Goal: Transaction & Acquisition: Book appointment/travel/reservation

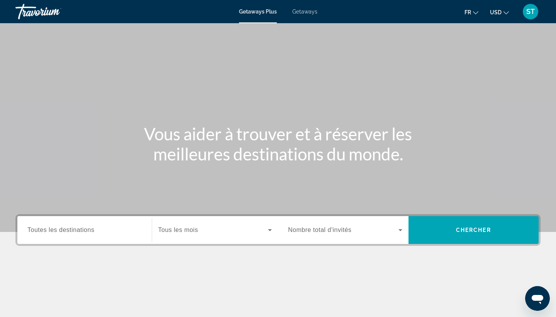
click at [121, 229] on input "Destination Toutes les destinations" at bounding box center [84, 230] width 114 height 9
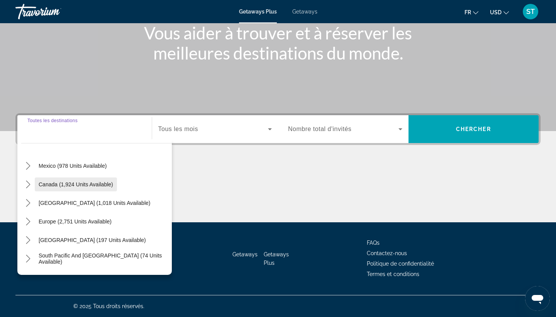
scroll to position [38, 0]
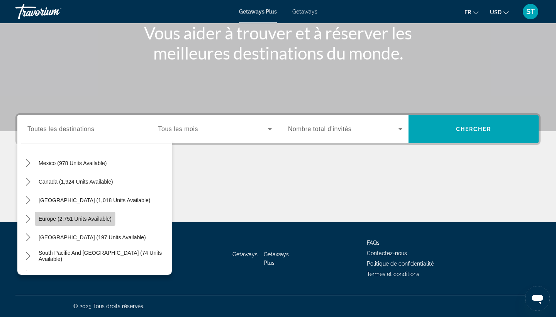
click at [36, 218] on span "Select destination: Europe (2,751 units available)" at bounding box center [75, 218] width 81 height 19
type input "**********"
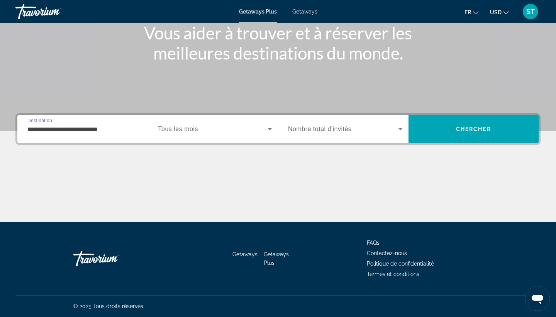
click at [222, 128] on span "Search widget" at bounding box center [213, 128] width 110 height 9
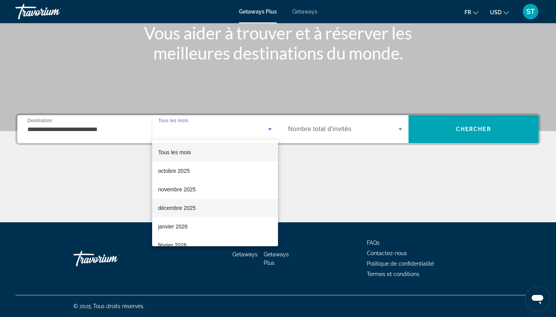
click at [199, 209] on mat-option "décembre 2025" at bounding box center [215, 208] width 126 height 19
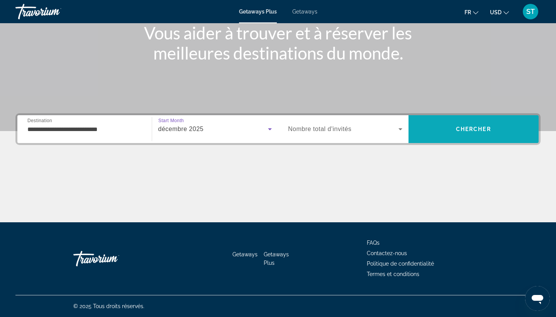
click at [463, 133] on span "Search" at bounding box center [474, 129] width 131 height 19
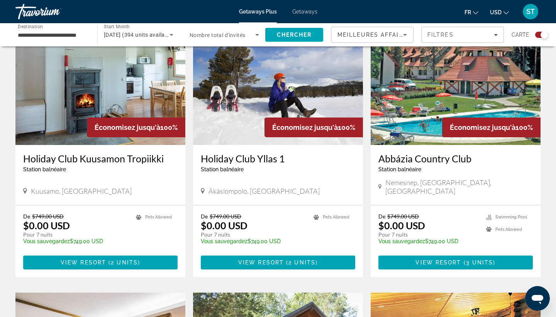
scroll to position [293, 0]
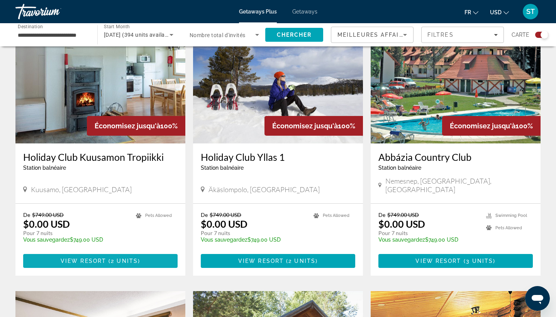
click at [95, 258] on span "View Resort" at bounding box center [84, 261] width 46 height 6
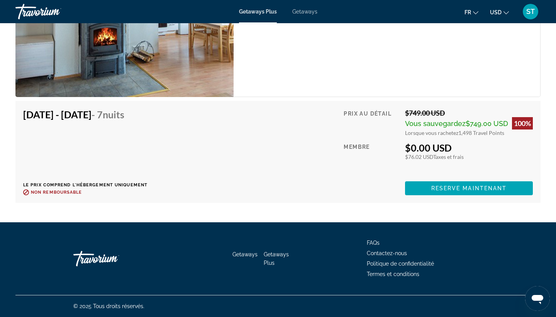
scroll to position [1253, 0]
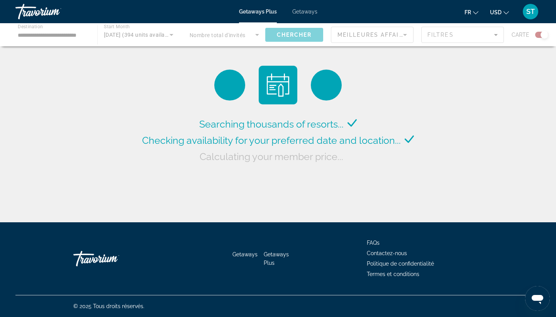
click at [303, 14] on span "Getaways" at bounding box center [305, 12] width 25 height 6
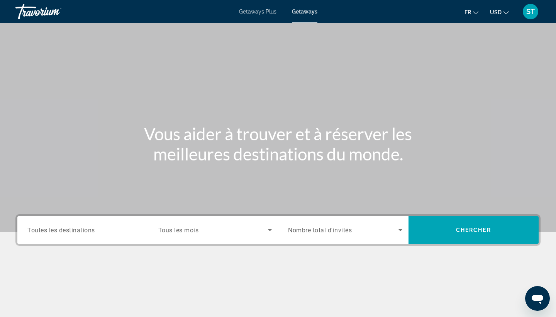
click at [80, 231] on span "Toutes les destinations" at bounding box center [61, 229] width 68 height 7
click at [80, 231] on input "Destination Toutes les destinations" at bounding box center [84, 230] width 114 height 9
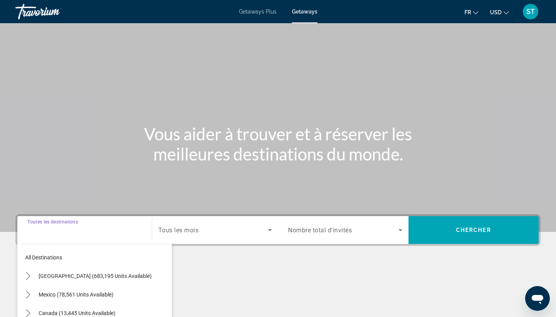
scroll to position [101, 0]
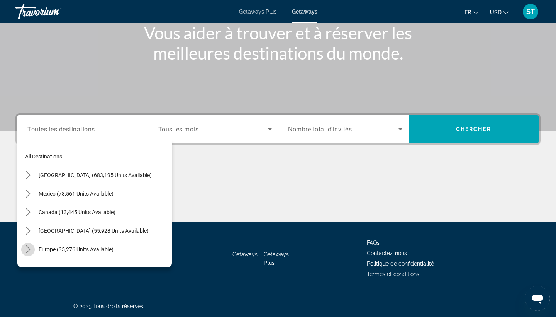
click at [28, 255] on mat-icon "Toggle Europe (35,276 units available) submenu" at bounding box center [28, 250] width 14 height 14
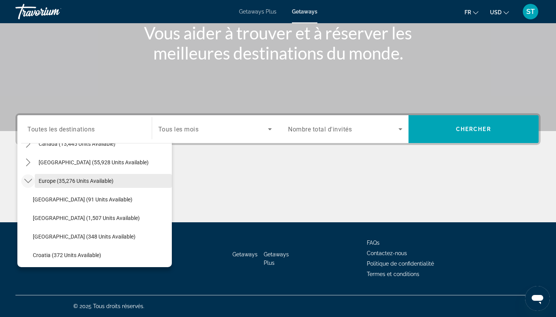
scroll to position [71, 0]
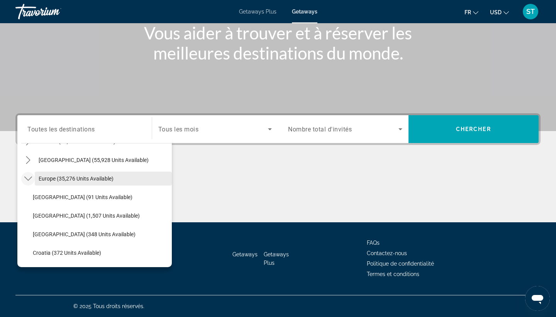
click at [81, 182] on span "Select destination: Europe (35,276 units available)" at bounding box center [103, 178] width 137 height 19
type input "**********"
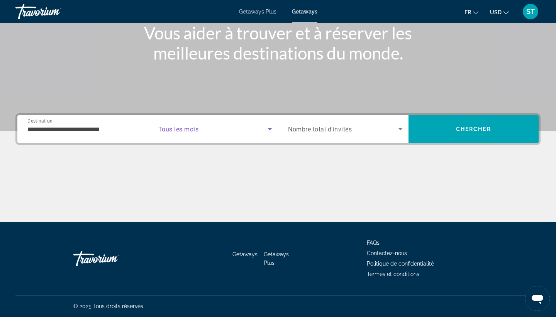
click at [184, 133] on span "Search widget" at bounding box center [213, 128] width 110 height 9
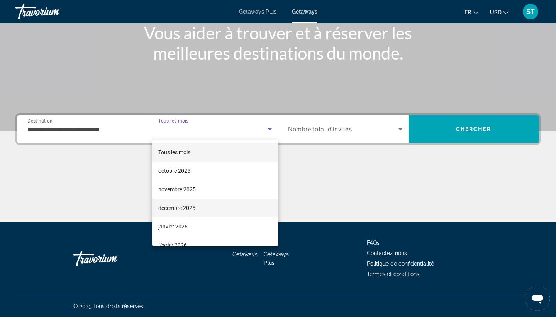
click at [179, 204] on span "décembre 2025" at bounding box center [176, 207] width 37 height 9
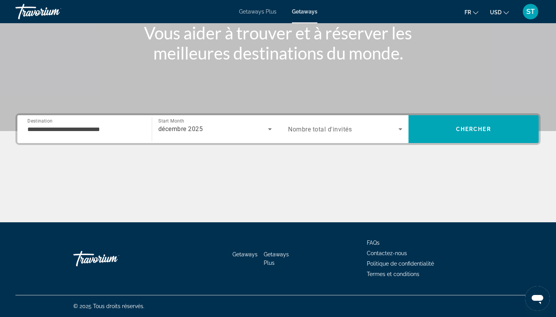
click at [336, 133] on span "Nombre total d'invités" at bounding box center [320, 129] width 64 height 7
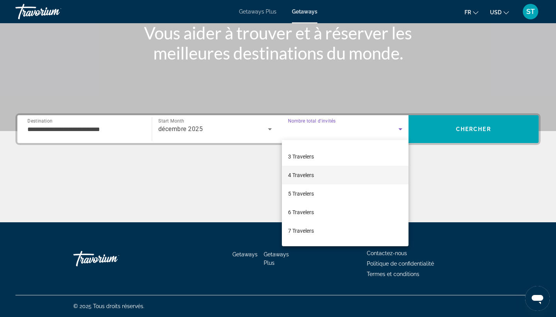
scroll to position [34, 0]
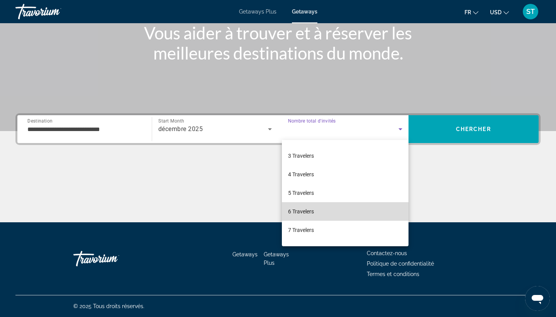
click at [313, 211] on span "6 Travelers" at bounding box center [301, 211] width 26 height 9
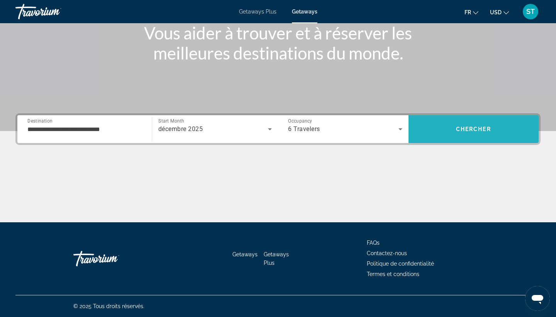
click at [469, 132] on span "Search" at bounding box center [474, 129] width 131 height 19
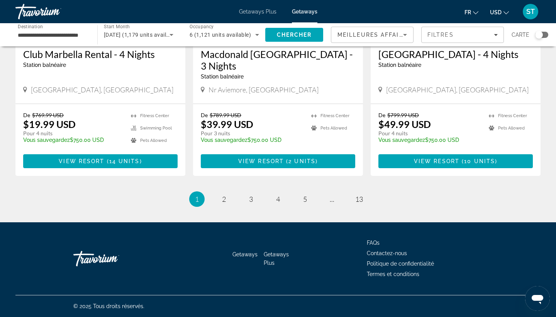
scroll to position [957, 0]
click at [221, 199] on link "page 2" at bounding box center [225, 199] width 14 height 14
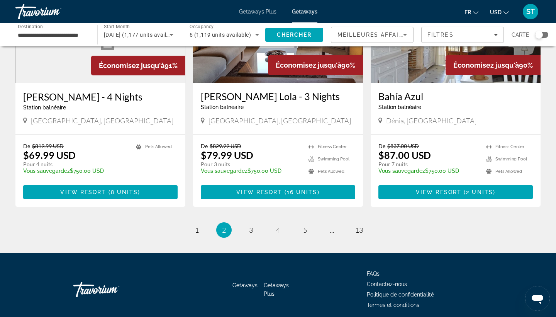
scroll to position [946, 0]
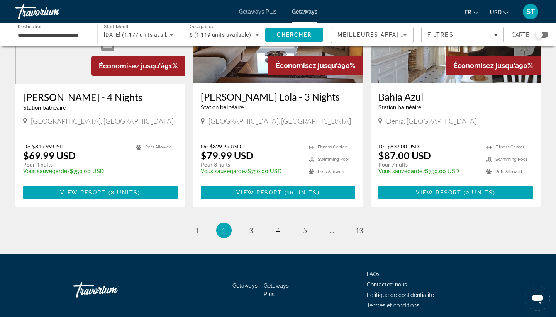
click at [546, 34] on div "Search widget" at bounding box center [542, 35] width 13 height 6
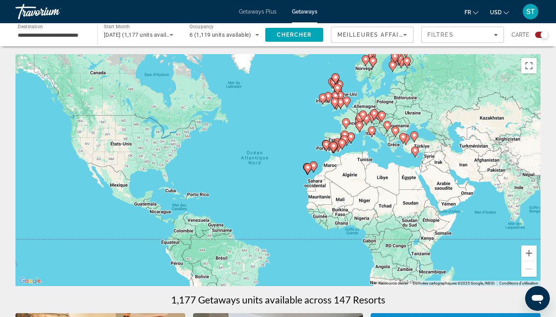
scroll to position [0, 0]
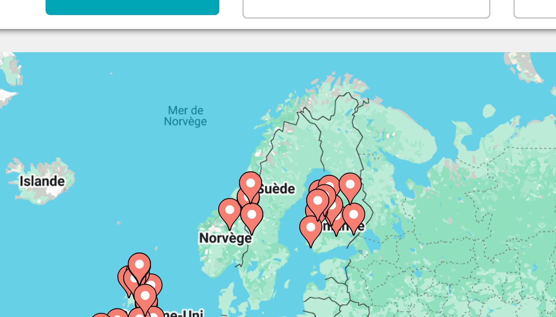
drag, startPoint x: 133, startPoint y: 40, endPoint x: 94, endPoint y: 87, distance: 61.2
click at [94, 87] on div "Pour activer le glissement avec le clavier, appuyez sur Alt+Entrée. Une fois ce…" at bounding box center [278, 170] width 526 height 232
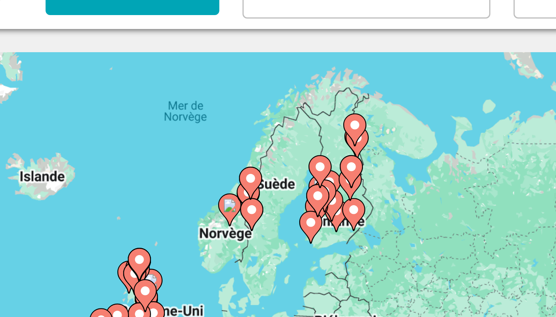
click at [352, 109] on image "Main content" at bounding box center [354, 111] width 5 height 5
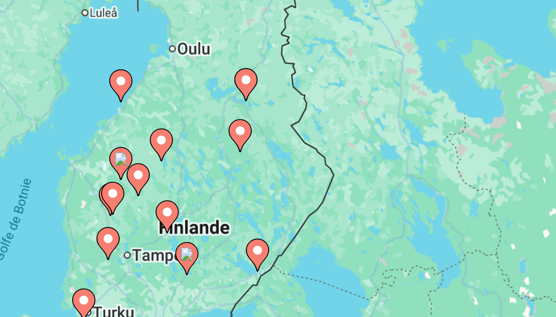
click at [334, 144] on image "Main content" at bounding box center [336, 146] width 5 height 5
type input "**********"
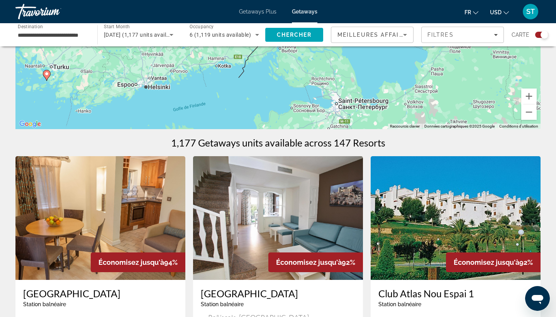
scroll to position [133, 0]
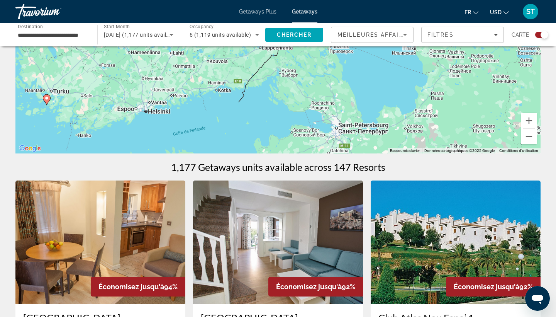
click at [538, 36] on div "Search widget" at bounding box center [542, 35] width 13 height 6
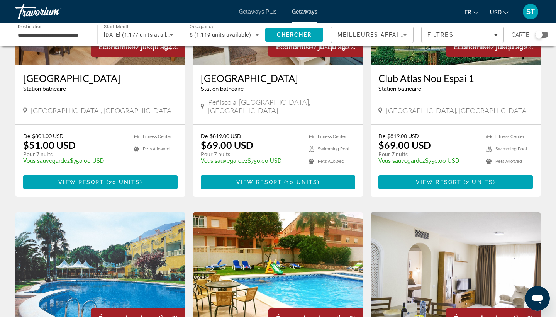
click at [54, 33] on input "**********" at bounding box center [53, 35] width 70 height 9
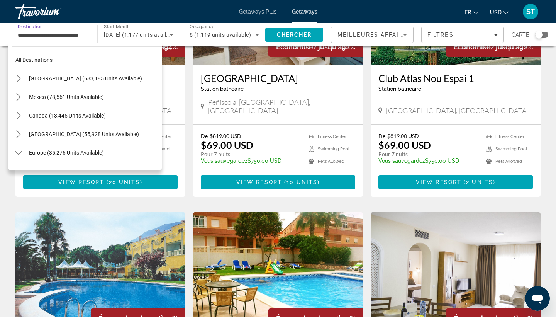
scroll to position [157, 0]
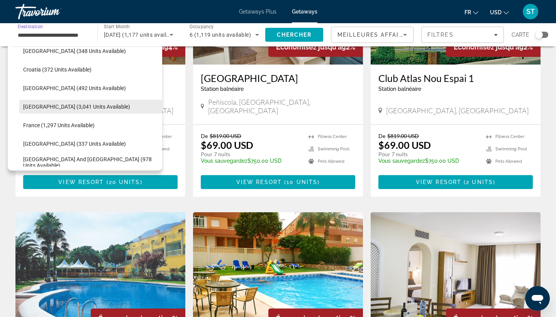
click at [48, 106] on span "[GEOGRAPHIC_DATA] (3,041 units available)" at bounding box center [76, 107] width 107 height 6
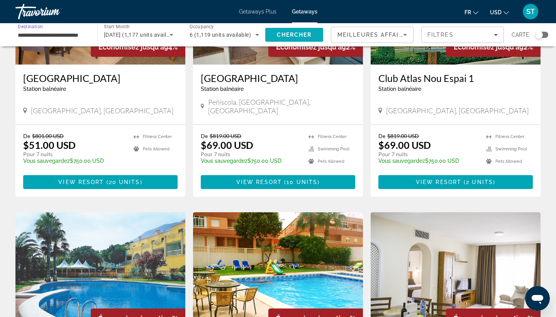
click at [287, 36] on span "Chercher" at bounding box center [294, 35] width 35 height 6
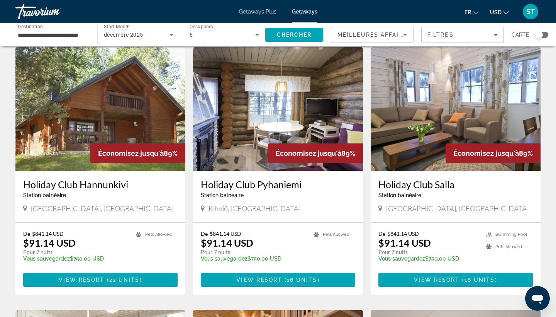
scroll to position [28, 0]
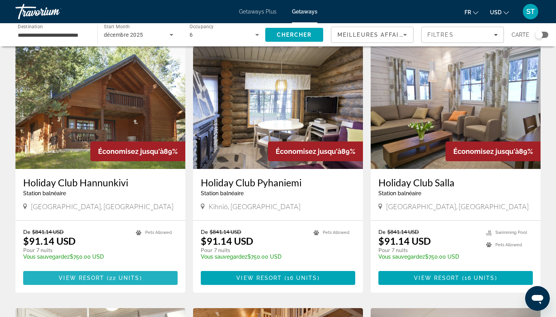
click at [109, 278] on span "( 22 units )" at bounding box center [122, 278] width 37 height 6
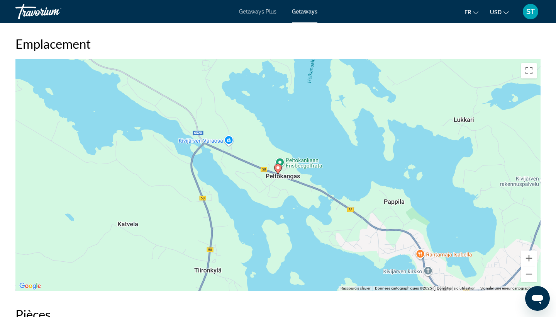
scroll to position [886, 0]
click at [527, 272] on button "Zoom arrière" at bounding box center [529, 273] width 15 height 15
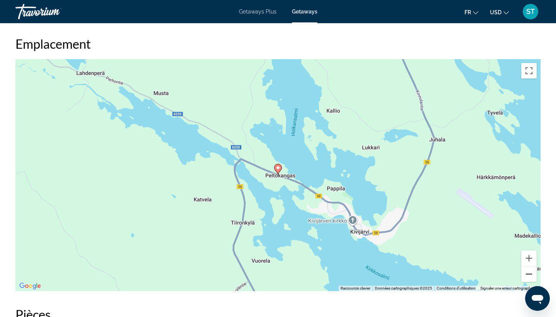
click at [527, 272] on button "Zoom arrière" at bounding box center [529, 273] width 15 height 15
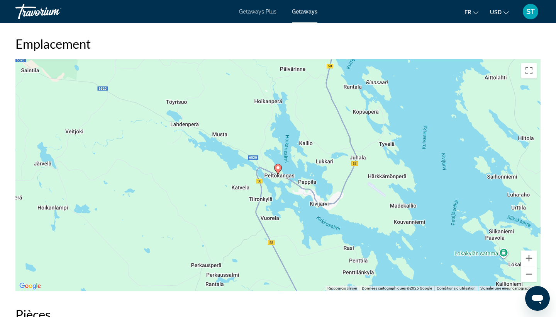
click at [527, 272] on button "Zoom arrière" at bounding box center [529, 273] width 15 height 15
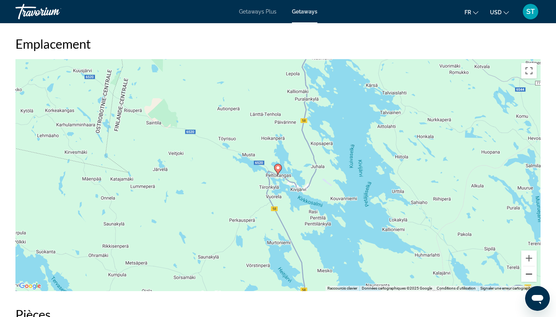
click at [527, 272] on button "Zoom arrière" at bounding box center [529, 273] width 15 height 15
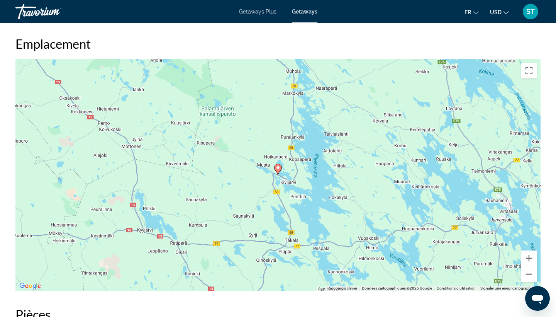
click at [527, 272] on button "Zoom arrière" at bounding box center [529, 273] width 15 height 15
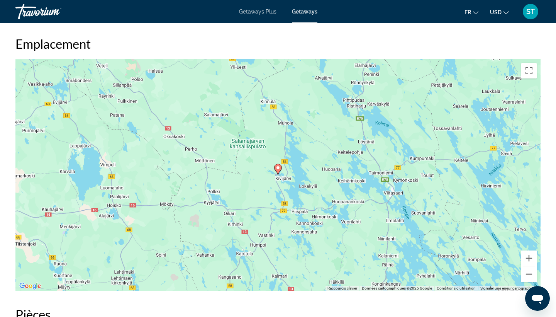
click at [527, 272] on button "Zoom arrière" at bounding box center [529, 273] width 15 height 15
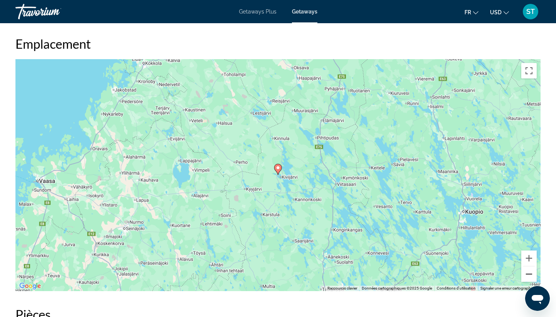
click at [527, 272] on button "Zoom arrière" at bounding box center [529, 273] width 15 height 15
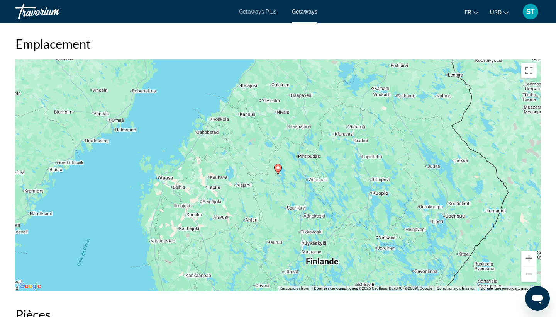
click at [527, 272] on button "Zoom arrière" at bounding box center [529, 273] width 15 height 15
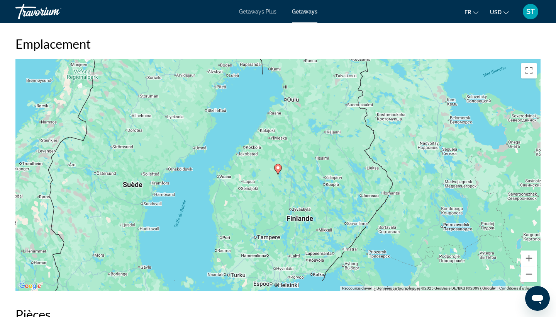
click at [527, 272] on button "Zoom arrière" at bounding box center [529, 273] width 15 height 15
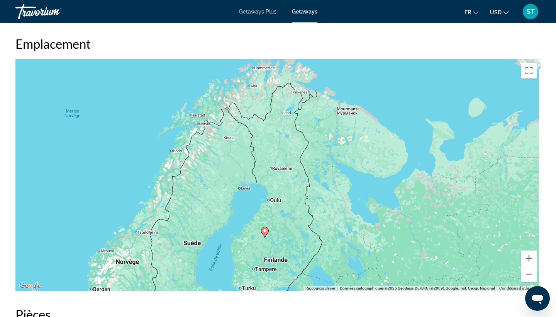
drag, startPoint x: 359, startPoint y: 141, endPoint x: 344, endPoint y: 212, distance: 72.3
click at [344, 212] on div "Pour activer le glissement avec le clavier, appuyez sur Alt+Entrée. Une fois ce…" at bounding box center [278, 175] width 526 height 232
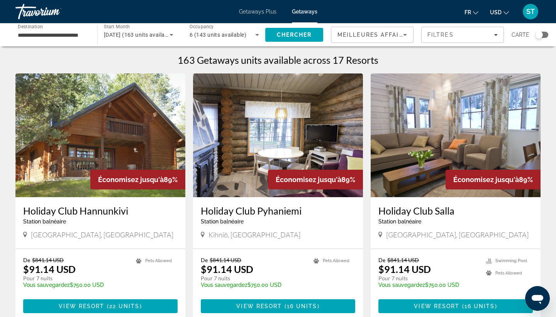
click at [547, 31] on div "Carte" at bounding box center [530, 35] width 37 height 16
click at [545, 35] on div "Search widget" at bounding box center [542, 35] width 13 height 6
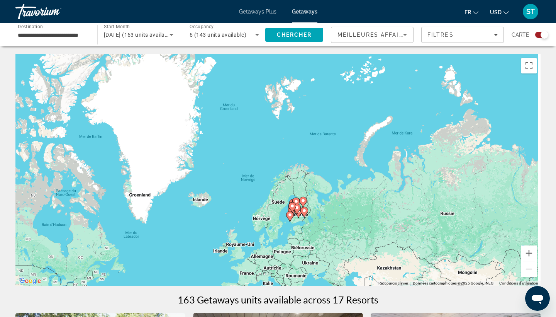
drag, startPoint x: 430, startPoint y: 89, endPoint x: 326, endPoint y: 238, distance: 181.2
click at [326, 238] on div "Pour activer le glissement avec le clavier, appuyez sur Alt+Entrée. Une fois ce…" at bounding box center [278, 170] width 526 height 232
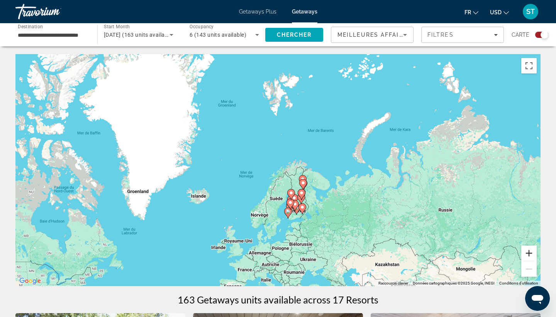
click at [526, 249] on button "Zoom avant" at bounding box center [529, 252] width 15 height 15
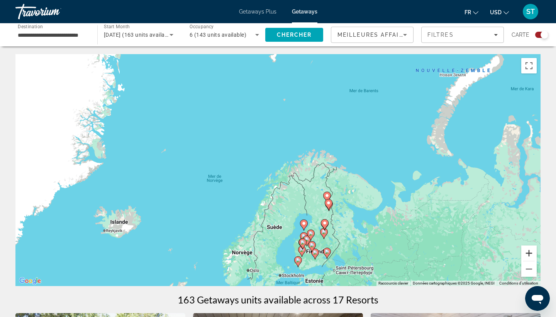
click at [529, 253] on button "Zoom avant" at bounding box center [529, 252] width 15 height 15
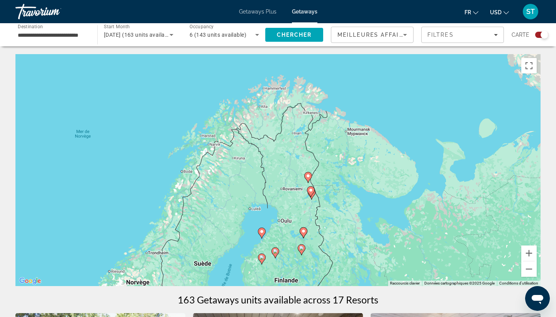
drag, startPoint x: 429, startPoint y: 228, endPoint x: 354, endPoint y: 170, distance: 94.2
click at [354, 170] on div "Pour activer le glissement avec le clavier, appuyez sur Alt+Entrée. Une fois ce…" at bounding box center [278, 170] width 526 height 232
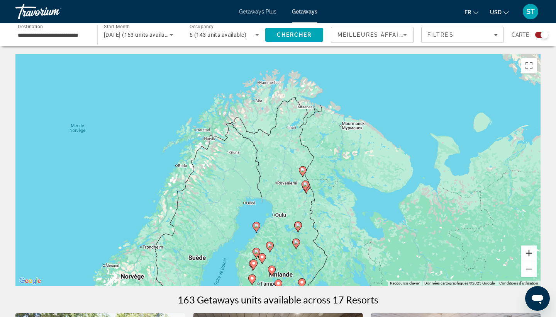
click at [532, 251] on button "Zoom avant" at bounding box center [529, 252] width 15 height 15
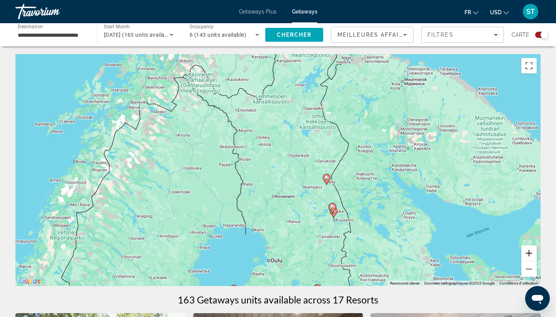
click at [532, 251] on button "Zoom avant" at bounding box center [529, 252] width 15 height 15
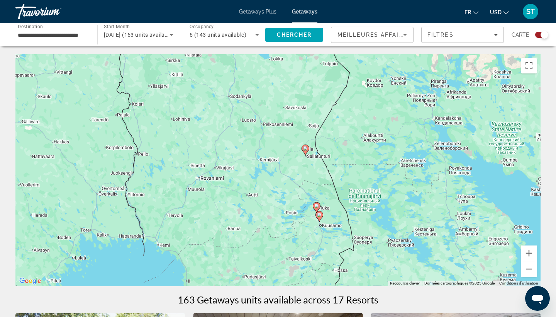
drag, startPoint x: 444, startPoint y: 215, endPoint x: 369, endPoint y: 173, distance: 86.3
click at [369, 173] on div "Pour activer le glissement avec le clavier, appuyez sur Alt+Entrée. Une fois ce…" at bounding box center [278, 170] width 526 height 232
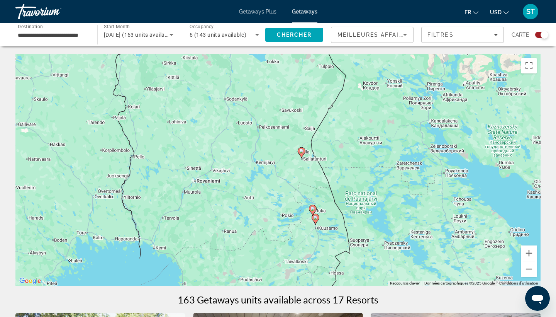
click at [303, 152] on image "Main content" at bounding box center [302, 151] width 5 height 5
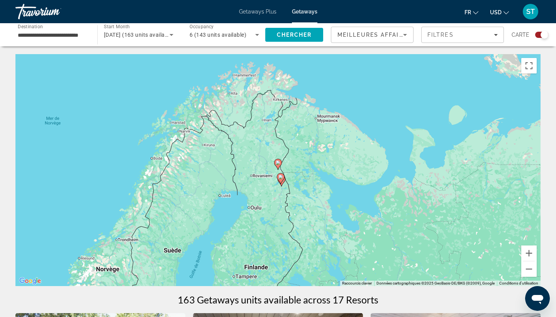
click at [280, 177] on image "Main content" at bounding box center [281, 177] width 5 height 5
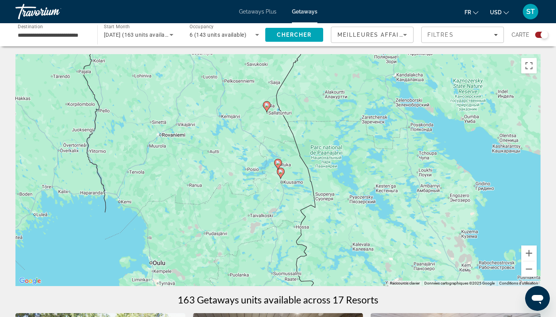
click at [280, 172] on image "Main content" at bounding box center [281, 171] width 5 height 5
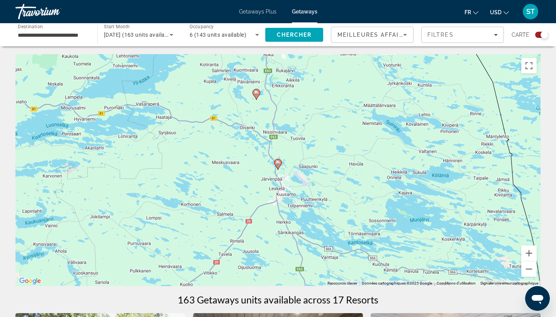
click at [278, 165] on image "Main content" at bounding box center [278, 162] width 5 height 5
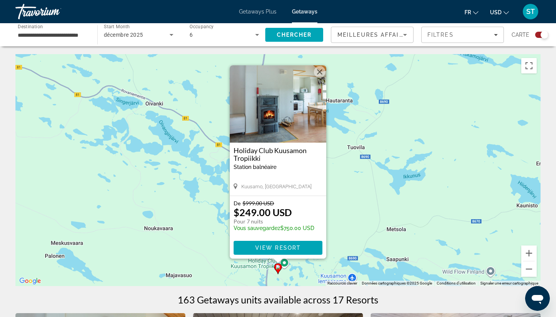
click at [320, 70] on button "Fermer" at bounding box center [320, 72] width 12 height 12
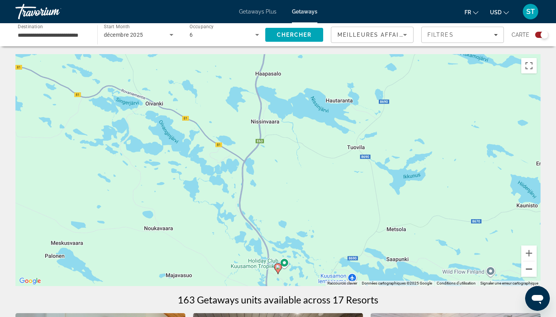
click at [524, 271] on button "Zoom arrière" at bounding box center [529, 268] width 15 height 15
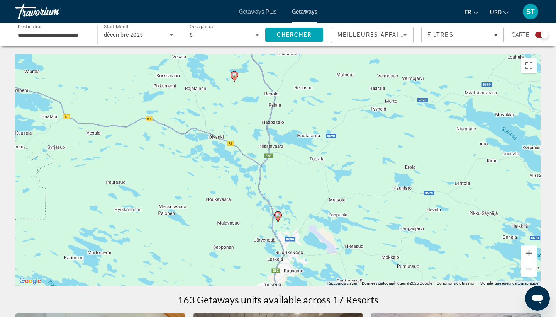
click at [230, 80] on div "Pour activer le glissement avec le clavier, appuyez sur Alt+Entrée. Une fois ce…" at bounding box center [278, 170] width 526 height 232
click at [237, 76] on icon "Main content" at bounding box center [234, 76] width 7 height 10
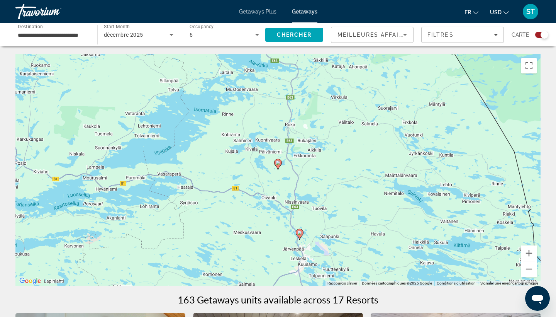
click at [279, 162] on image "Main content" at bounding box center [278, 162] width 5 height 5
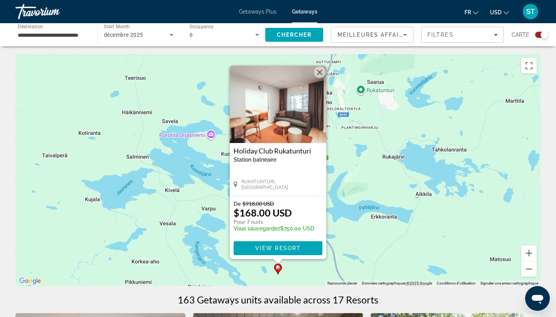
click at [320, 69] on button "Fermer" at bounding box center [320, 72] width 12 height 12
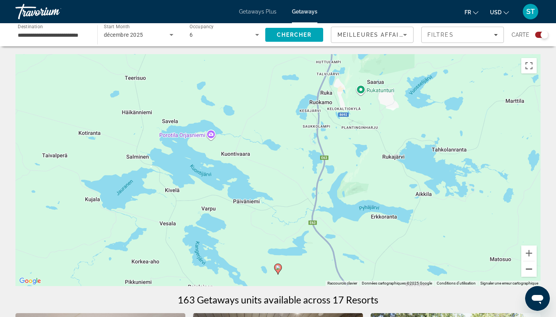
click at [527, 271] on button "Zoom arrière" at bounding box center [529, 268] width 15 height 15
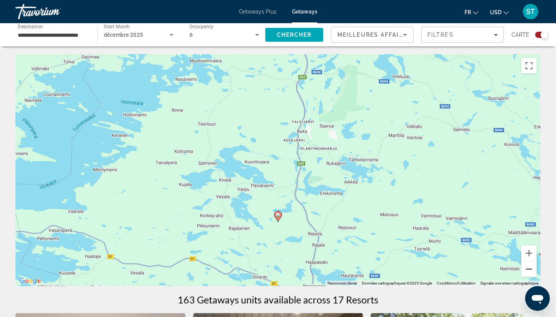
click at [527, 271] on button "Zoom arrière" at bounding box center [529, 268] width 15 height 15
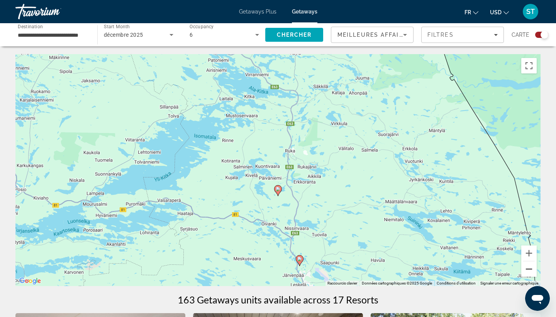
click at [527, 271] on button "Zoom arrière" at bounding box center [529, 268] width 15 height 15
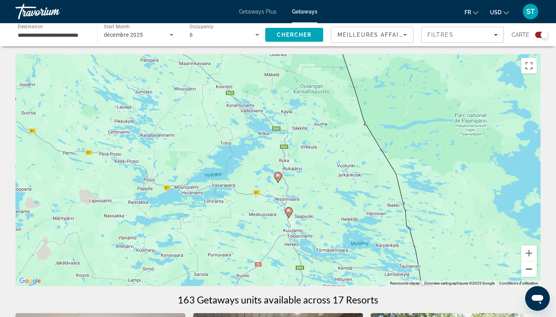
click at [527, 271] on button "Zoom arrière" at bounding box center [529, 268] width 15 height 15
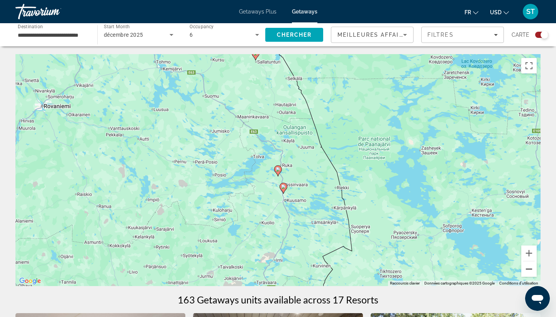
click at [527, 271] on button "Zoom arrière" at bounding box center [529, 268] width 15 height 15
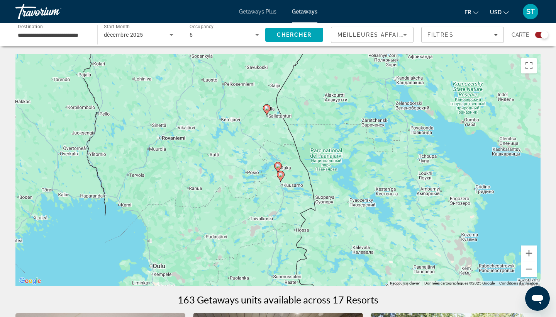
click at [41, 30] on div "**********" at bounding box center [53, 35] width 70 height 22
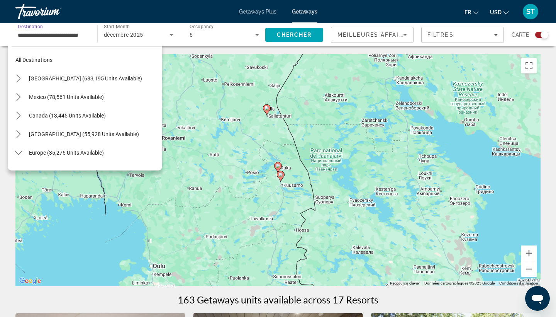
scroll to position [157, 0]
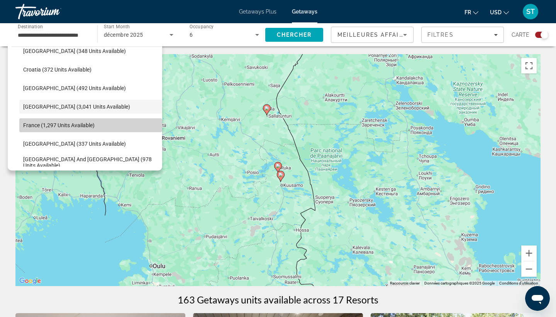
click at [49, 126] on span "France (1,297 units available)" at bounding box center [58, 125] width 71 height 6
type input "**********"
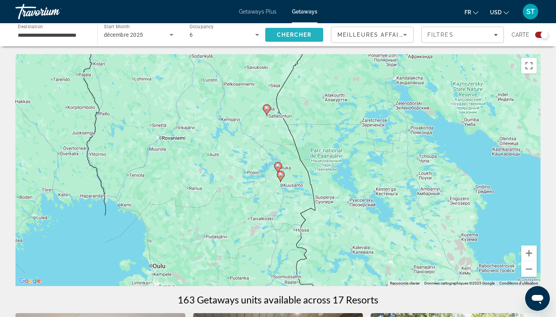
click at [290, 32] on span "Chercher" at bounding box center [294, 35] width 35 height 6
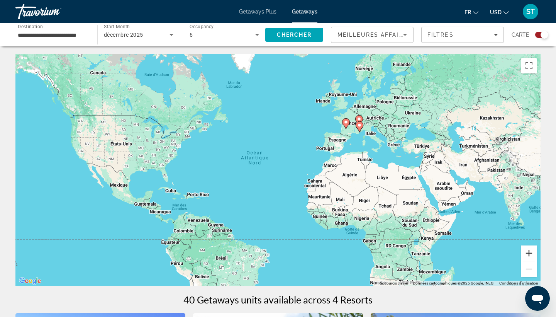
click at [526, 254] on button "Zoom avant" at bounding box center [529, 252] width 15 height 15
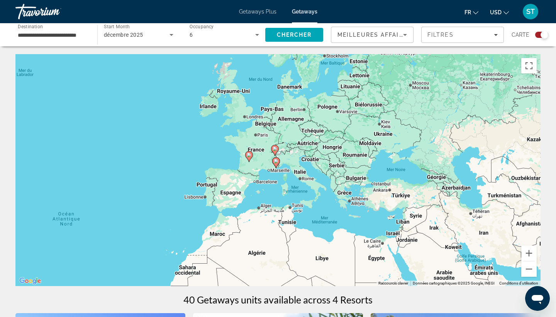
drag, startPoint x: 466, startPoint y: 197, endPoint x: 262, endPoint y: 288, distance: 223.5
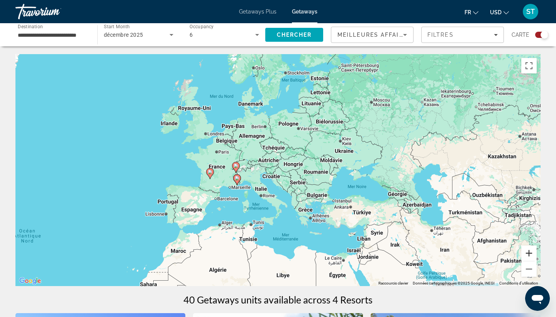
click at [533, 252] on button "Zoom avant" at bounding box center [529, 252] width 15 height 15
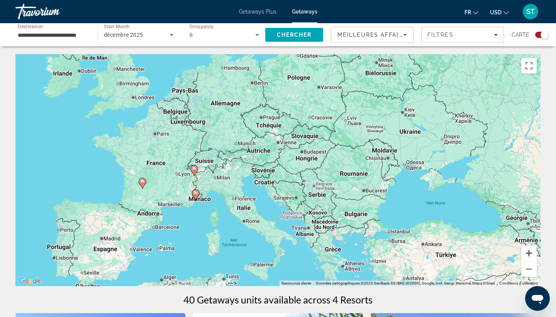
click at [533, 252] on button "Zoom avant" at bounding box center [529, 252] width 15 height 15
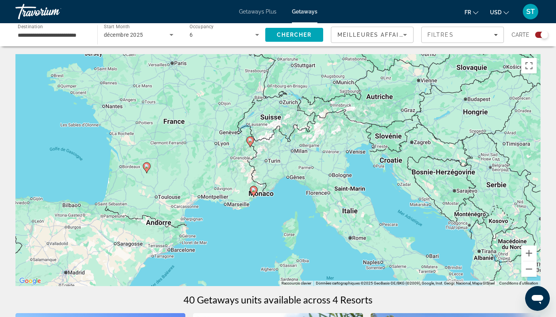
drag, startPoint x: 198, startPoint y: 229, endPoint x: 349, endPoint y: 195, distance: 154.9
click at [349, 195] on div "Pour activer le glissement avec le clavier, appuyez sur Alt+Entrée. Une fois ce…" at bounding box center [278, 170] width 526 height 232
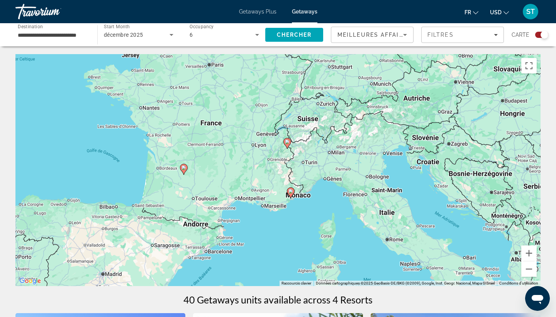
drag, startPoint x: 322, startPoint y: 176, endPoint x: 391, endPoint y: 183, distance: 69.1
click at [391, 184] on div "Pour activer le glissement avec le clavier, appuyez sur Alt+Entrée. Une fois ce…" at bounding box center [278, 170] width 526 height 232
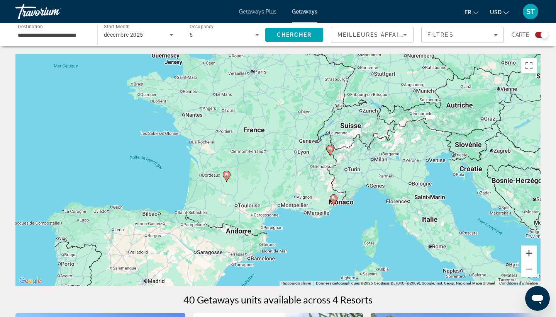
click at [529, 253] on button "Zoom avant" at bounding box center [529, 252] width 15 height 15
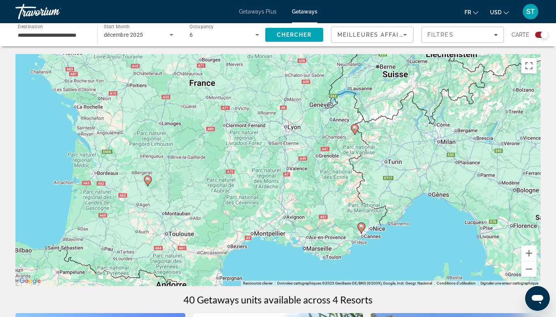
drag, startPoint x: 466, startPoint y: 222, endPoint x: 433, endPoint y: 213, distance: 34.2
click at [433, 213] on div "Pour activer le glissement avec le clavier, appuyez sur Alt+Entrée. Une fois ce…" at bounding box center [278, 170] width 526 height 232
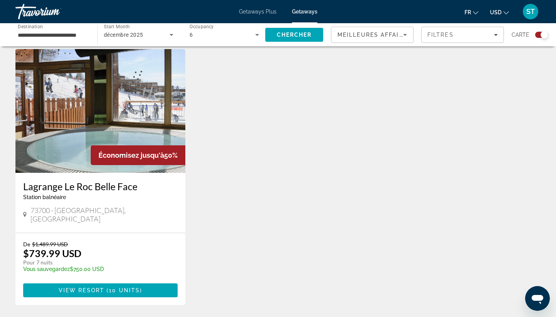
scroll to position [528, 0]
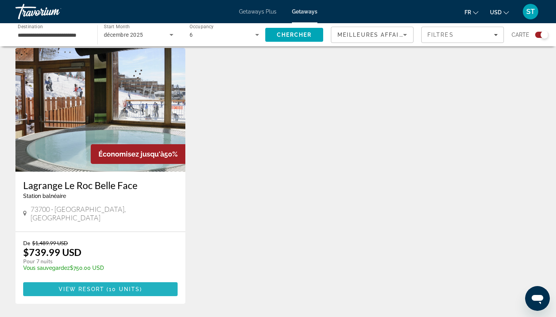
click at [97, 285] on span "Main content" at bounding box center [100, 289] width 155 height 19
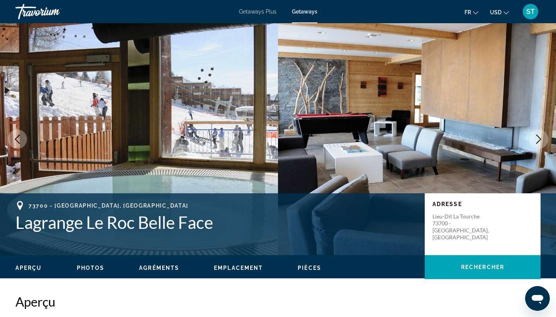
click at [537, 137] on icon "Next image" at bounding box center [538, 138] width 9 height 9
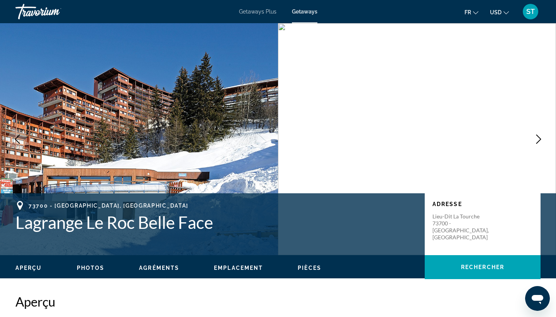
click at [537, 137] on icon "Next image" at bounding box center [538, 138] width 9 height 9
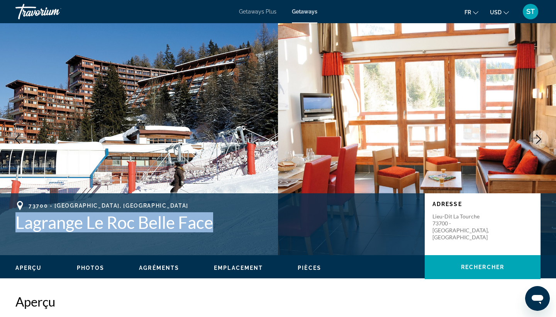
drag, startPoint x: 218, startPoint y: 228, endPoint x: 1, endPoint y: 227, distance: 217.6
click at [1, 227] on div "73700 - [GEOGRAPHIC_DATA], [GEOGRAPHIC_DATA] Lagrange Le Roc Belle Face Adresse…" at bounding box center [278, 224] width 556 height 46
copy h1 "Lagrange Le Roc Belle Face"
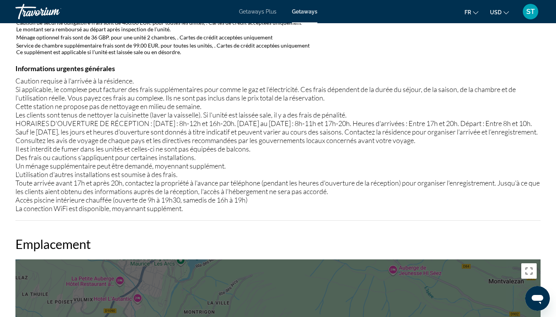
scroll to position [831, 0]
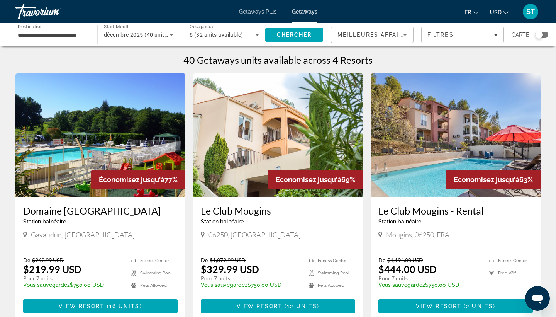
click at [546, 36] on div "Search widget" at bounding box center [542, 35] width 13 height 6
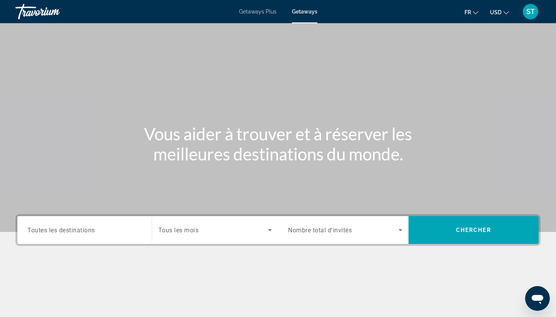
click at [82, 220] on div "Search widget" at bounding box center [84, 230] width 114 height 22
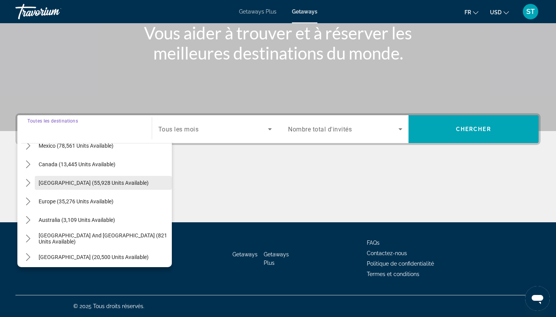
scroll to position [56, 0]
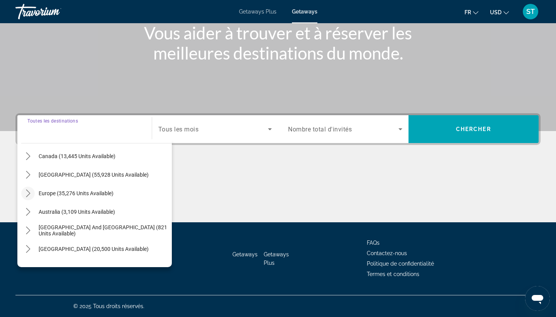
click at [27, 194] on icon "Toggle Europe (35,276 units available) submenu" at bounding box center [28, 193] width 8 height 8
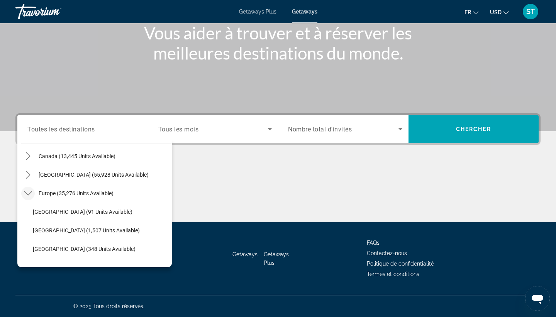
click at [211, 130] on span "Search widget" at bounding box center [213, 128] width 110 height 9
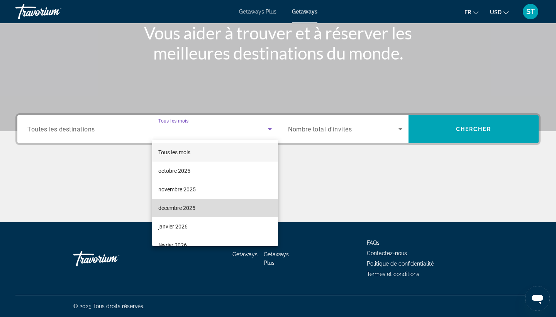
click at [188, 209] on span "décembre 2025" at bounding box center [176, 207] width 37 height 9
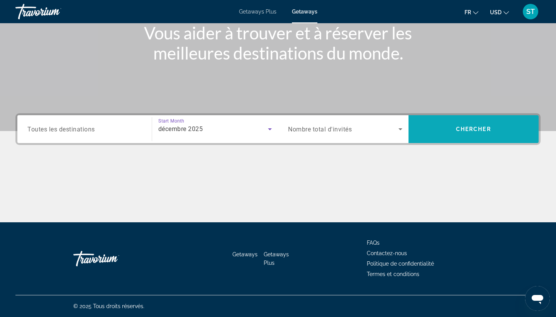
click at [442, 128] on span "Search" at bounding box center [474, 129] width 131 height 19
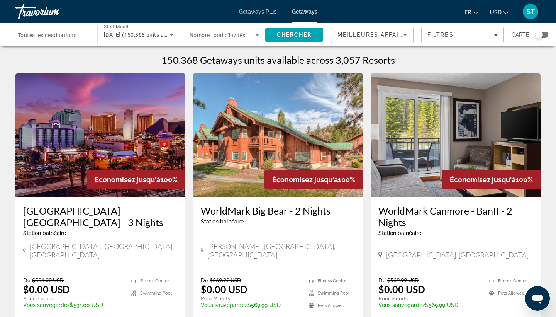
click at [70, 34] on span "Toutes les destinations" at bounding box center [47, 35] width 59 height 6
click at [70, 34] on input "Destination Toutes les destinations" at bounding box center [53, 35] width 70 height 9
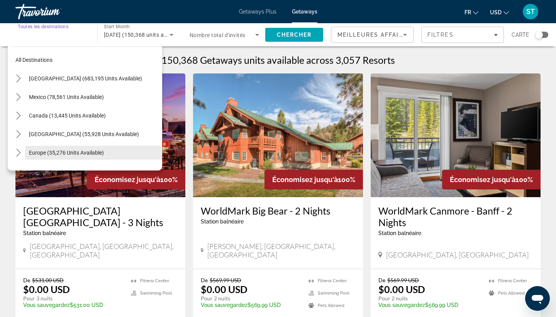
click at [26, 155] on span "Select destination: Europe (35,276 units available)" at bounding box center [93, 152] width 137 height 19
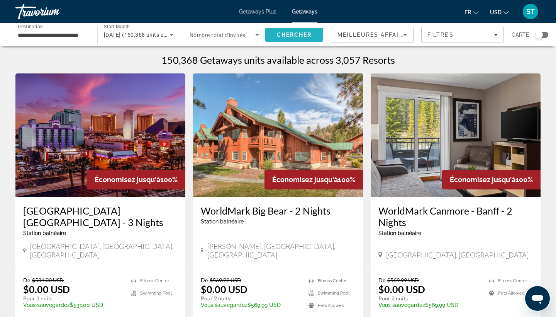
click at [302, 35] on span "Chercher" at bounding box center [294, 35] width 35 height 6
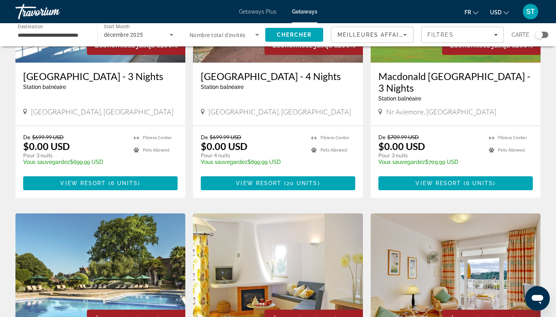
scroll to position [318, 0]
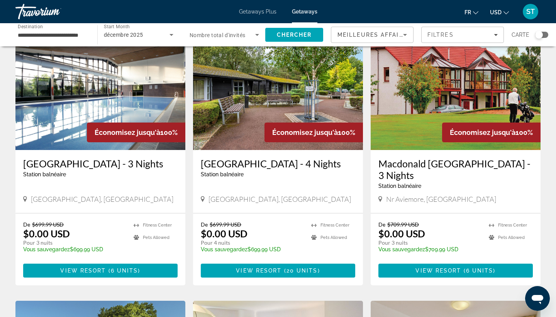
click at [39, 35] on input "**********" at bounding box center [53, 35] width 70 height 9
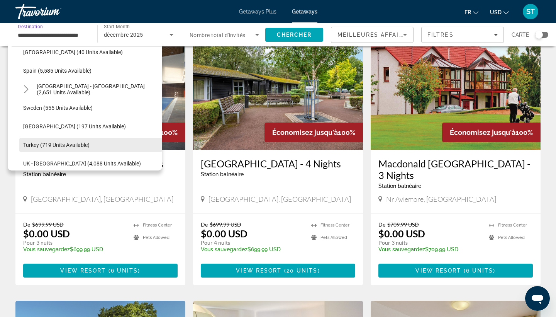
scroll to position [400, 0]
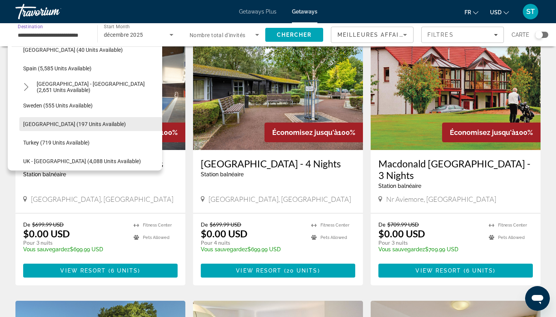
click at [49, 122] on span "[GEOGRAPHIC_DATA] (197 units available)" at bounding box center [74, 124] width 103 height 6
type input "**********"
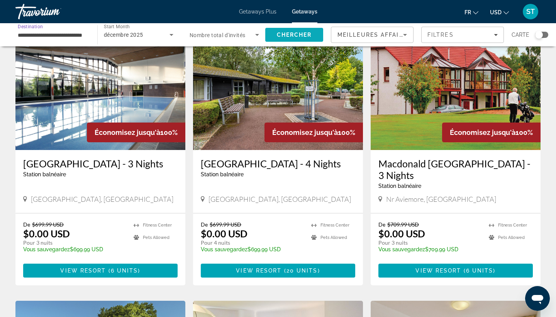
click at [297, 33] on span "Chercher" at bounding box center [294, 35] width 35 height 6
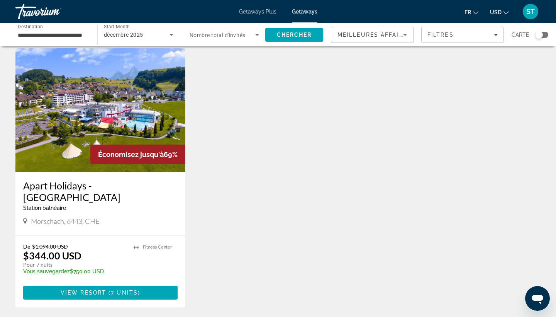
scroll to position [339, 0]
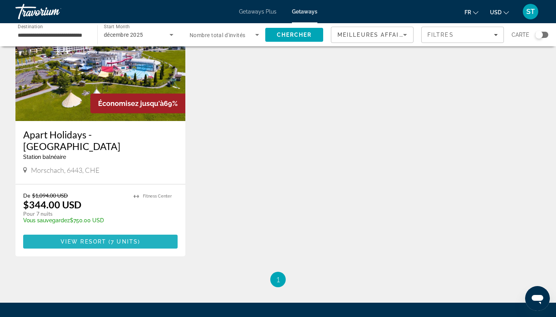
click at [114, 238] on span "7 units" at bounding box center [124, 241] width 27 height 6
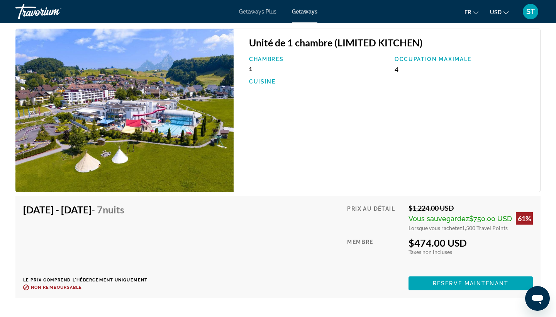
scroll to position [2228, 0]
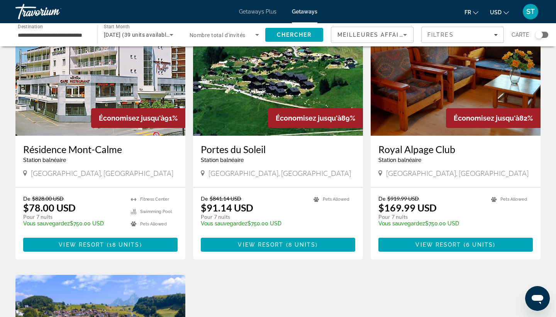
scroll to position [63, 0]
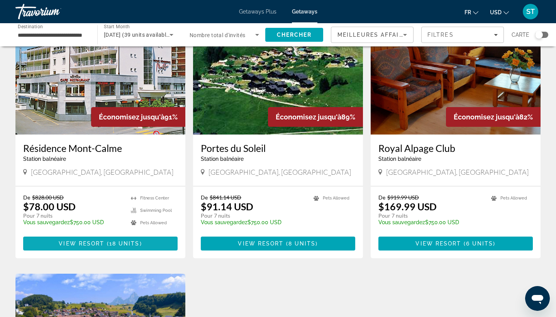
click at [126, 248] on span "Main content" at bounding box center [100, 243] width 155 height 19
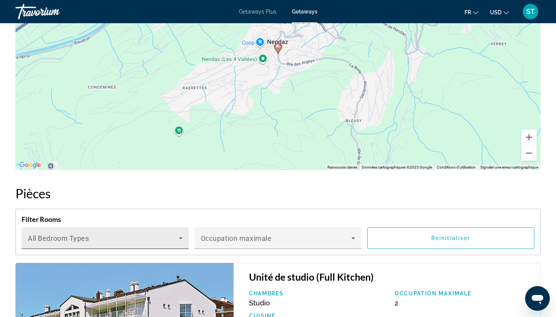
scroll to position [1288, 0]
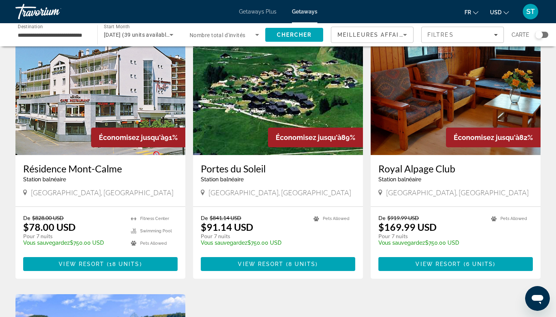
scroll to position [48, 0]
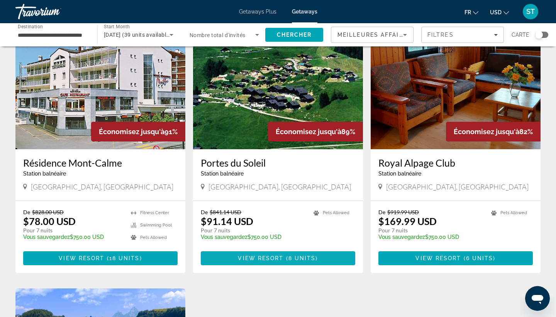
click at [285, 261] on span "Main content" at bounding box center [285, 258] width 2 height 6
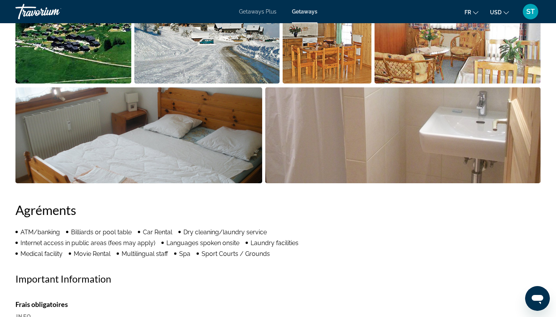
scroll to position [416, 0]
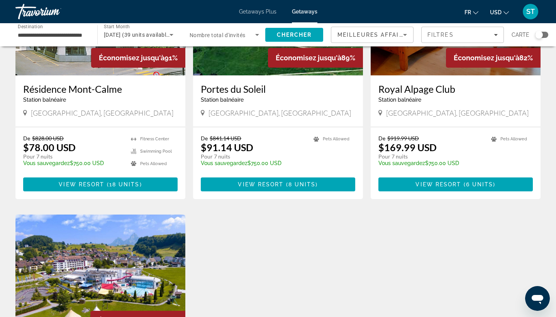
scroll to position [124, 0]
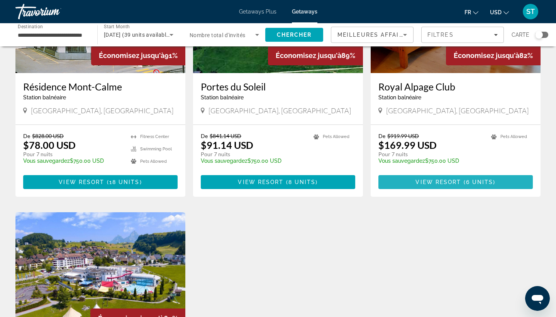
click at [412, 186] on span "Main content" at bounding box center [456, 182] width 155 height 19
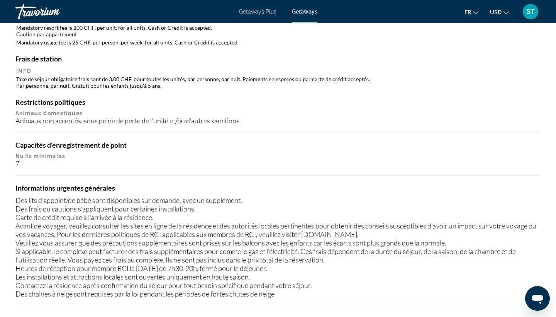
scroll to position [662, 0]
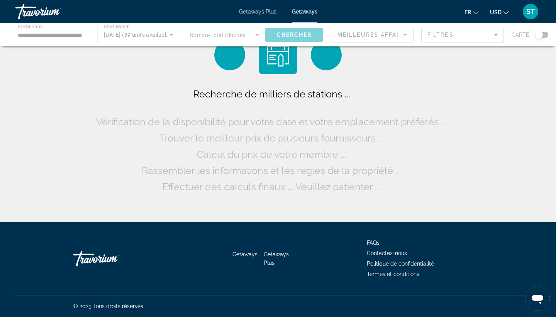
click at [21, 30] on div "Main content" at bounding box center [278, 34] width 556 height 23
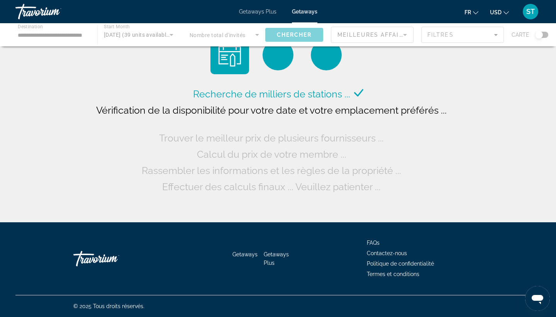
click at [22, 34] on div "Main content" at bounding box center [278, 34] width 556 height 23
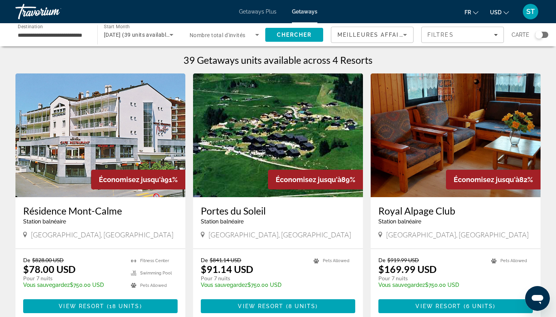
click at [22, 34] on input "**********" at bounding box center [53, 35] width 70 height 9
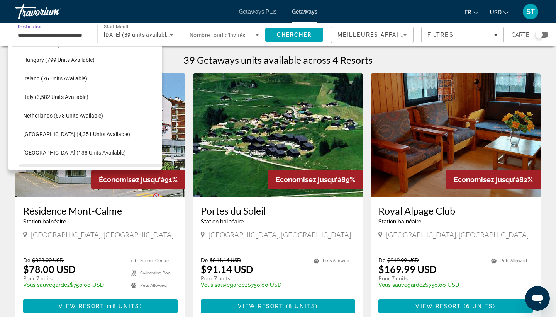
scroll to position [274, 0]
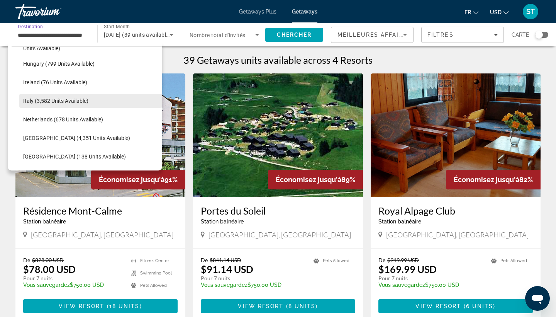
click at [50, 100] on span "Italy (3,582 units available)" at bounding box center [55, 101] width 65 height 6
type input "**********"
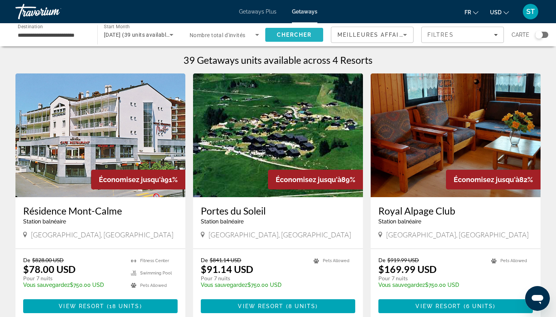
click at [282, 32] on span "Chercher" at bounding box center [294, 35] width 35 height 6
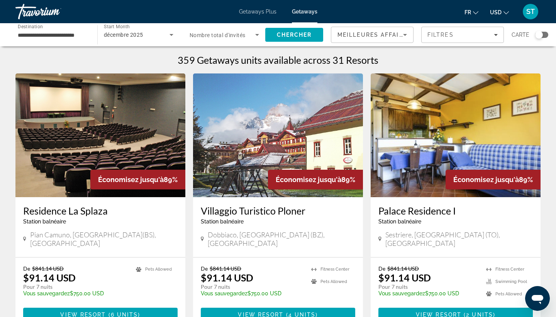
click at [233, 35] on span "Nombre total d'invités" at bounding box center [218, 35] width 56 height 6
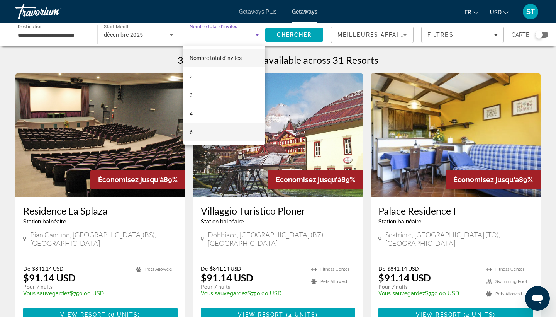
click at [215, 137] on mat-option "6" at bounding box center [225, 132] width 82 height 19
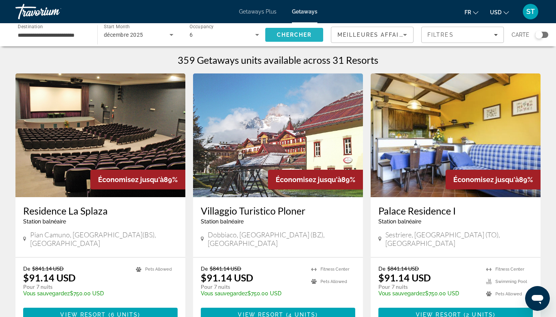
click at [302, 40] on span "Search" at bounding box center [294, 35] width 58 height 19
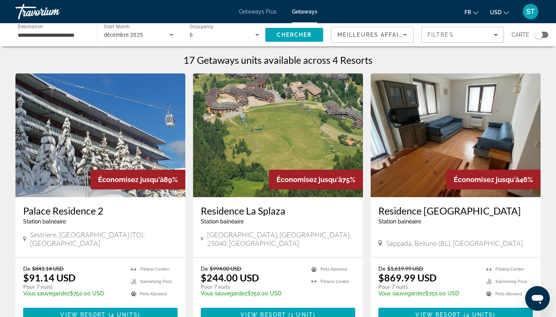
click at [543, 33] on div "Search widget" at bounding box center [542, 35] width 13 height 6
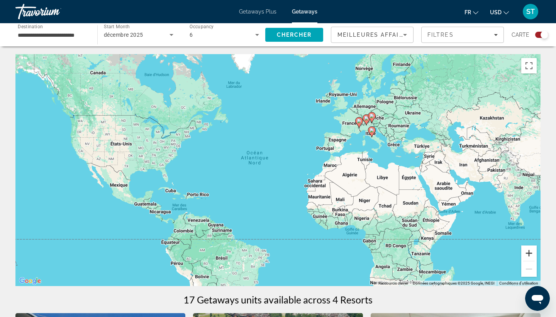
click at [529, 254] on button "Zoom avant" at bounding box center [529, 252] width 15 height 15
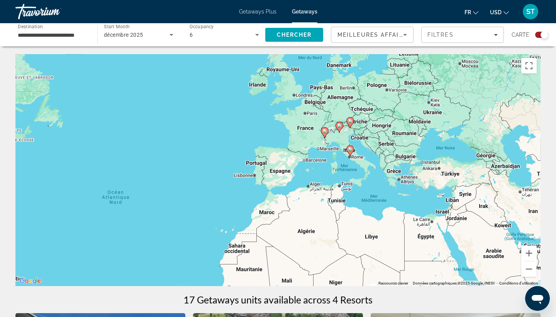
drag, startPoint x: 495, startPoint y: 196, endPoint x: 356, endPoint y: 255, distance: 151.5
click at [356, 255] on div "Pour activer le glissement avec le clavier, appuyez sur Alt+Entrée. Une fois ce…" at bounding box center [278, 170] width 526 height 232
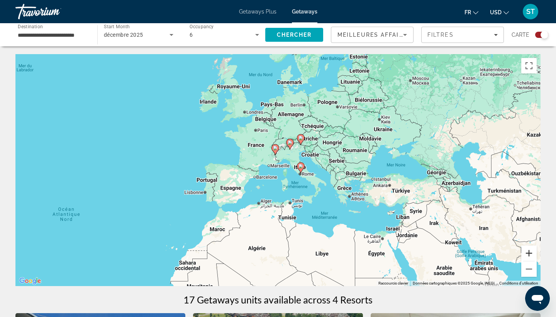
click at [532, 255] on button "Zoom avant" at bounding box center [529, 252] width 15 height 15
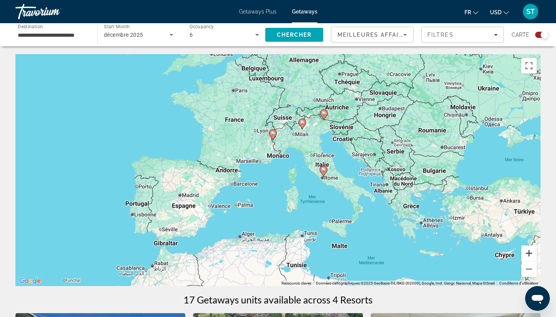
click at [532, 255] on button "Zoom avant" at bounding box center [529, 252] width 15 height 15
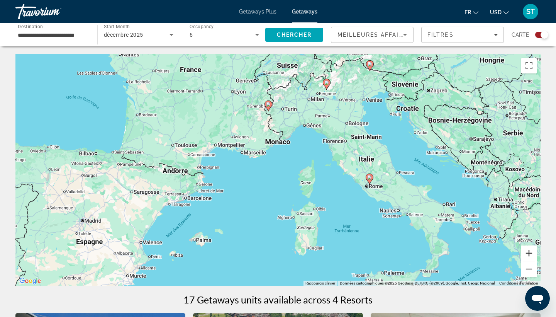
click at [532, 255] on button "Zoom avant" at bounding box center [529, 252] width 15 height 15
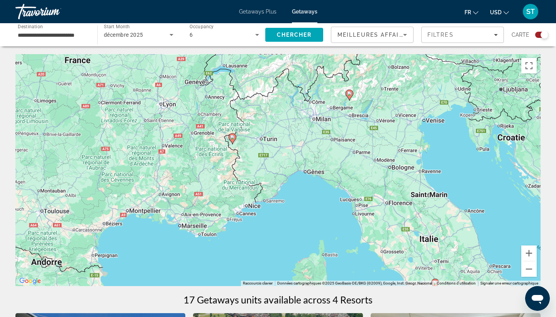
drag, startPoint x: 452, startPoint y: 166, endPoint x: 426, endPoint y: 260, distance: 97.9
click at [426, 260] on div "Pour activer le glissement avec le clavier, appuyez sur Alt+Entrée. Une fois ce…" at bounding box center [278, 170] width 526 height 232
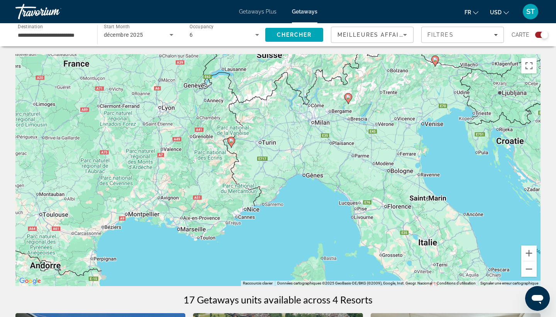
click at [230, 140] on image "Main content" at bounding box center [231, 140] width 5 height 5
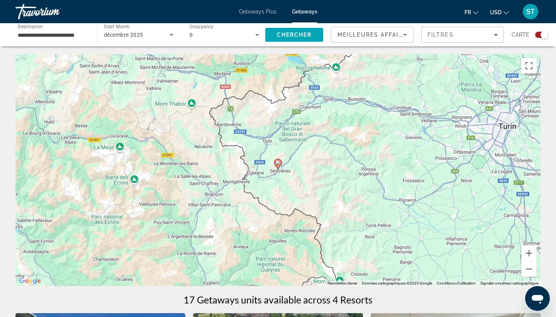
click at [277, 163] on image "Main content" at bounding box center [278, 162] width 5 height 5
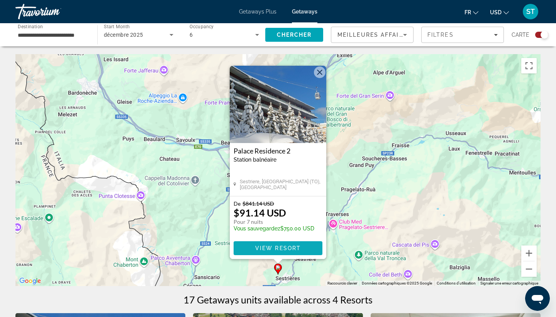
click at [267, 248] on span "View Resort" at bounding box center [278, 248] width 46 height 6
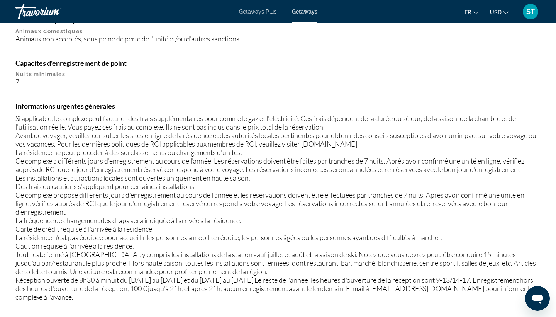
scroll to position [692, 0]
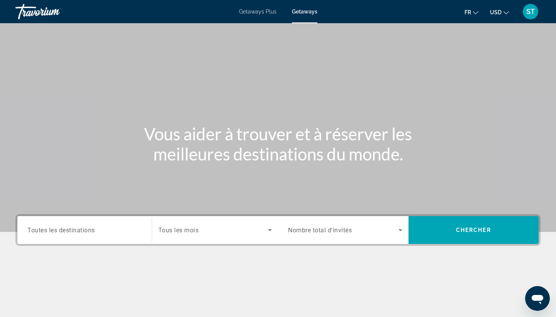
click at [74, 230] on span "Toutes les destinations" at bounding box center [61, 229] width 68 height 7
click at [74, 230] on input "Destination Toutes les destinations" at bounding box center [84, 230] width 114 height 9
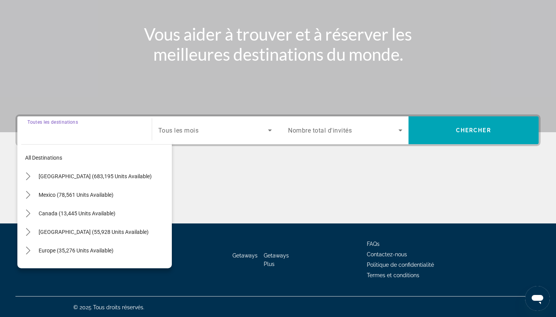
scroll to position [101, 0]
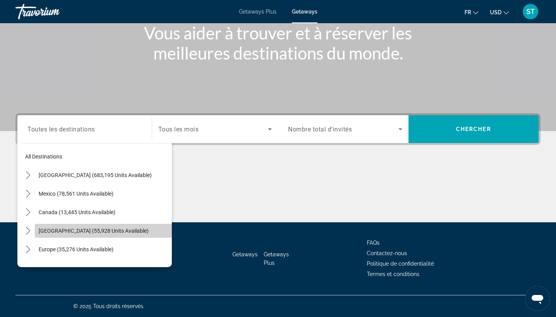
click at [49, 230] on span "[GEOGRAPHIC_DATA] (55,928 units available)" at bounding box center [94, 231] width 110 height 6
type input "**********"
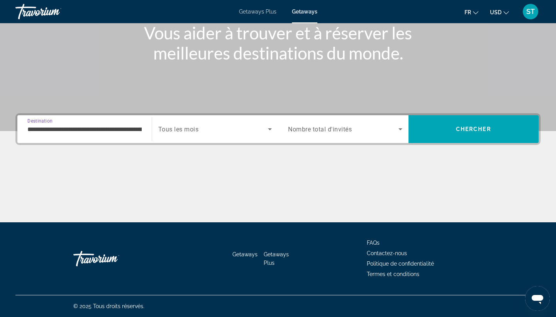
click at [185, 129] on span "Tous les mois" at bounding box center [178, 129] width 41 height 7
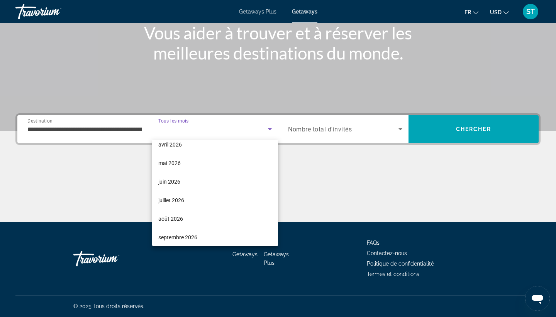
scroll to position [138, 0]
click at [181, 201] on span "juillet 2026" at bounding box center [171, 200] width 26 height 9
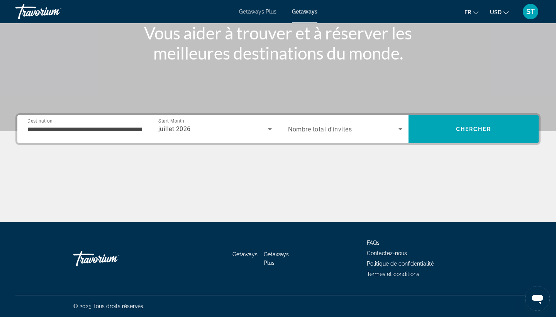
click at [311, 132] on span "Nombre total d'invités" at bounding box center [320, 129] width 64 height 7
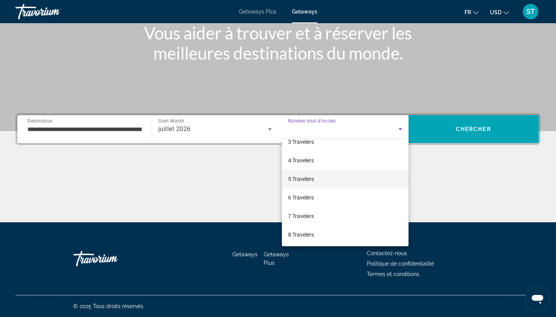
scroll to position [48, 0]
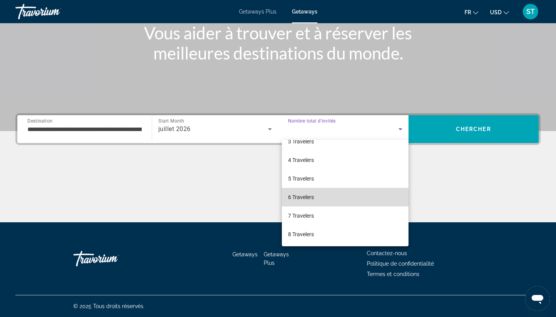
click at [303, 200] on span "6 Travelers" at bounding box center [301, 196] width 26 height 9
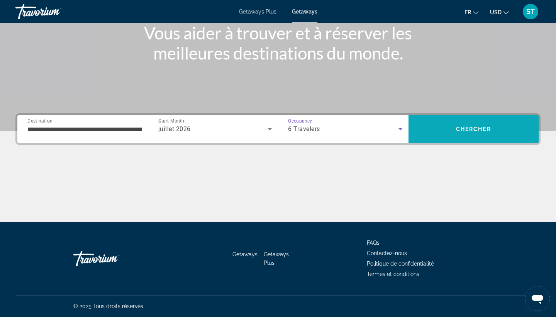
click at [456, 137] on span "Search" at bounding box center [474, 129] width 131 height 19
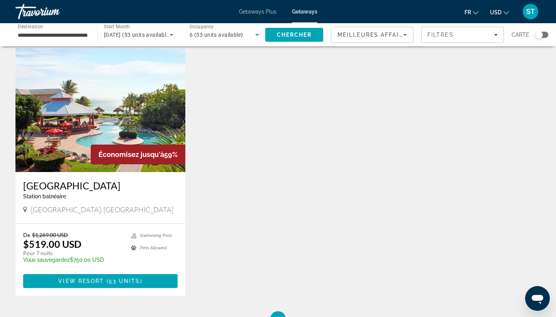
scroll to position [17, 0]
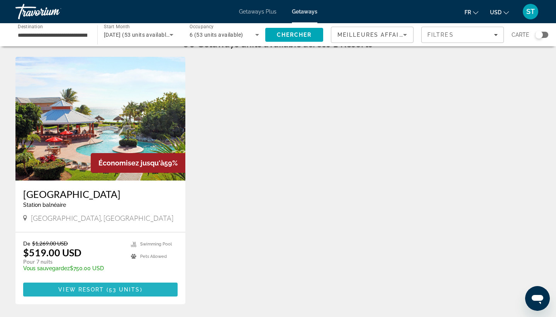
click at [131, 288] on span "53 units" at bounding box center [124, 289] width 31 height 6
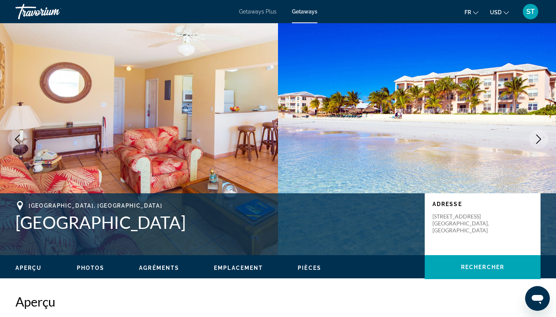
click at [536, 141] on icon "Next image" at bounding box center [538, 138] width 9 height 9
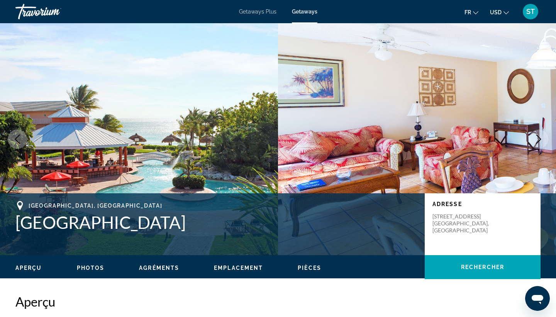
click at [536, 141] on icon "Next image" at bounding box center [538, 138] width 9 height 9
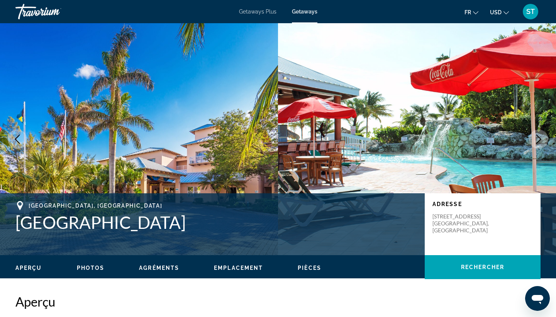
click at [536, 141] on icon "Next image" at bounding box center [538, 138] width 9 height 9
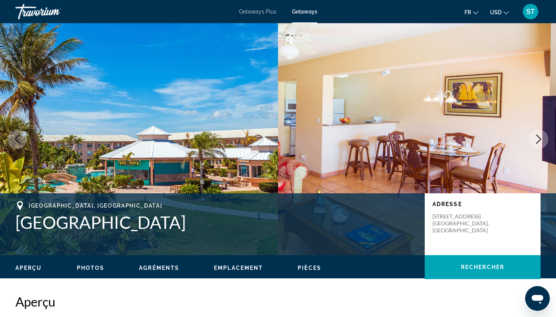
click at [536, 141] on icon "Next image" at bounding box center [538, 138] width 9 height 9
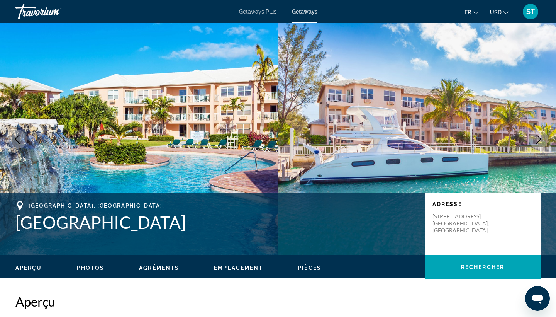
click at [536, 141] on icon "Next image" at bounding box center [538, 138] width 9 height 9
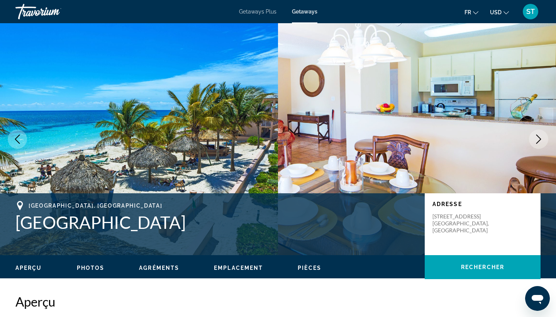
click at [536, 141] on icon "Next image" at bounding box center [538, 138] width 9 height 9
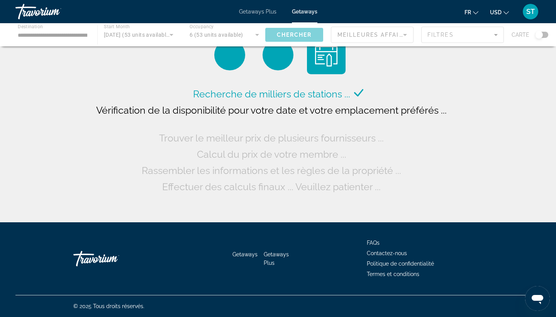
click at [37, 36] on div "Main content" at bounding box center [278, 34] width 556 height 23
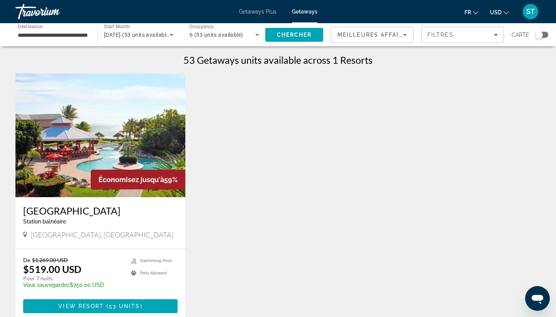
click at [37, 36] on input "**********" at bounding box center [53, 35] width 70 height 9
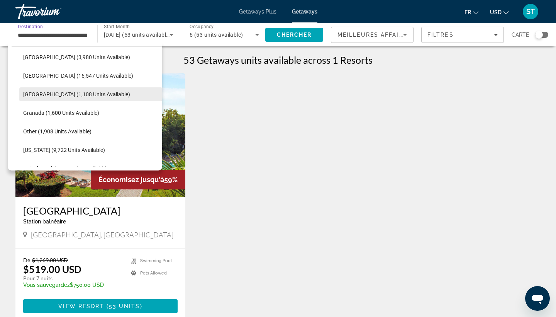
scroll to position [153, 0]
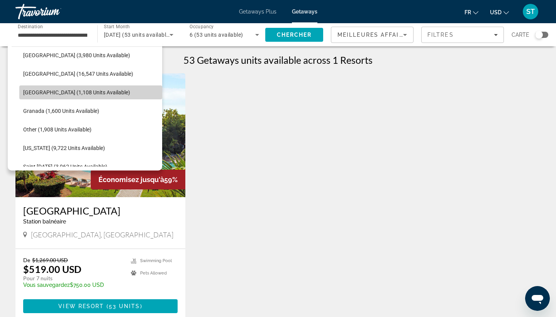
click at [44, 94] on span "[GEOGRAPHIC_DATA] (1,108 units available)" at bounding box center [76, 92] width 107 height 6
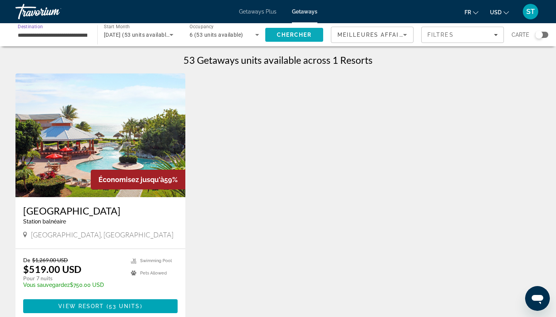
click at [289, 38] on span "Search" at bounding box center [294, 35] width 58 height 19
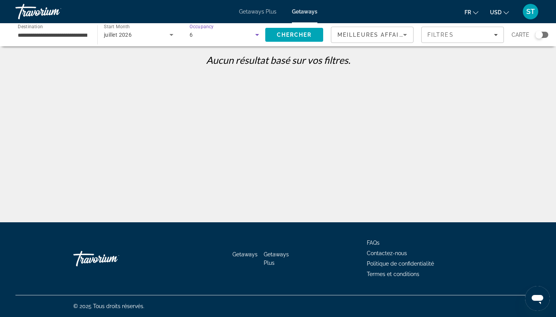
click at [228, 34] on div "6" at bounding box center [223, 34] width 66 height 9
click at [231, 60] on span "Nombre total d'invités" at bounding box center [216, 58] width 52 height 6
click at [297, 33] on span "Chercher" at bounding box center [294, 35] width 35 height 6
click at [68, 35] on input "**********" at bounding box center [53, 35] width 70 height 9
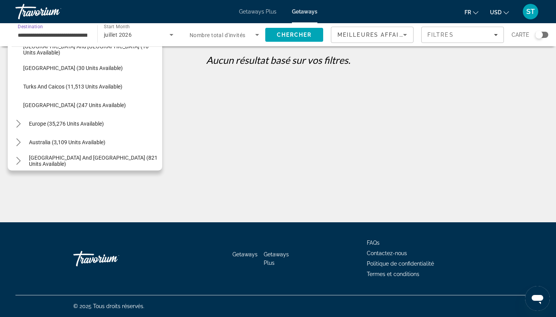
scroll to position [290, 0]
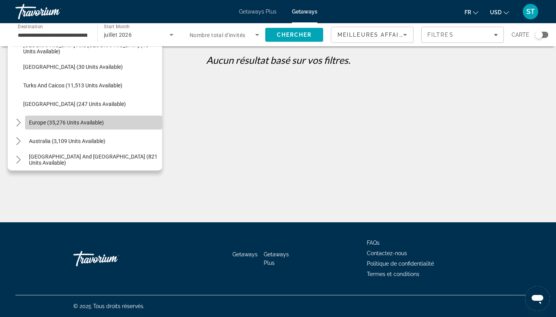
click at [61, 124] on span "Europe (35,276 units available)" at bounding box center [66, 122] width 75 height 6
type input "**********"
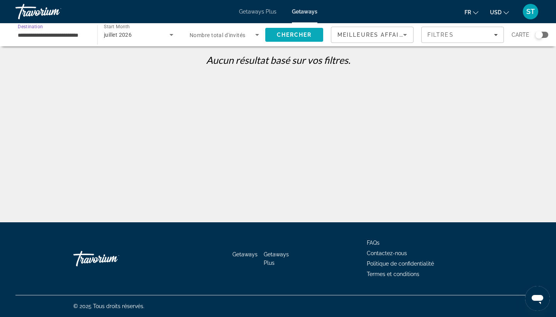
click at [287, 31] on span "Search" at bounding box center [294, 35] width 58 height 19
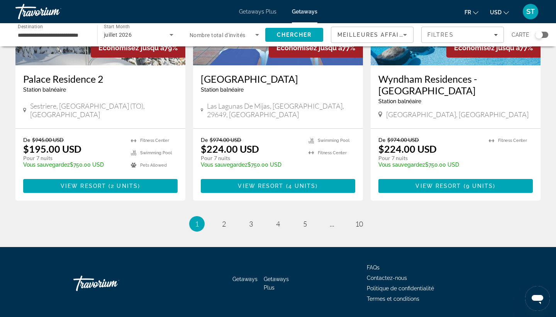
scroll to position [957, 0]
